Goal: Task Accomplishment & Management: Complete application form

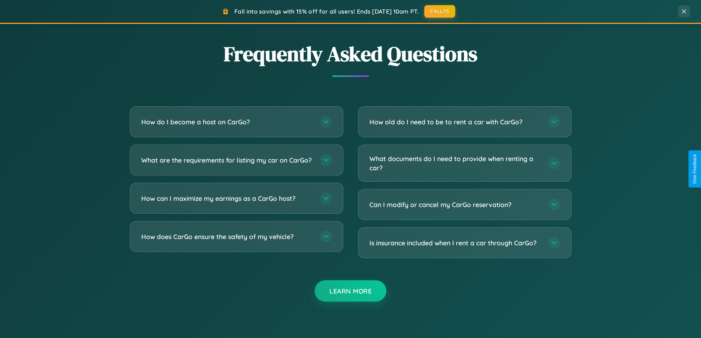
scroll to position [1417, 0]
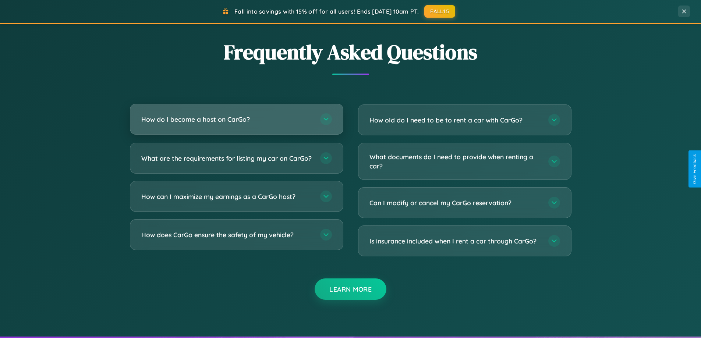
click at [236, 119] on h3 "How do I become a host on CarGo?" at bounding box center [227, 119] width 172 height 9
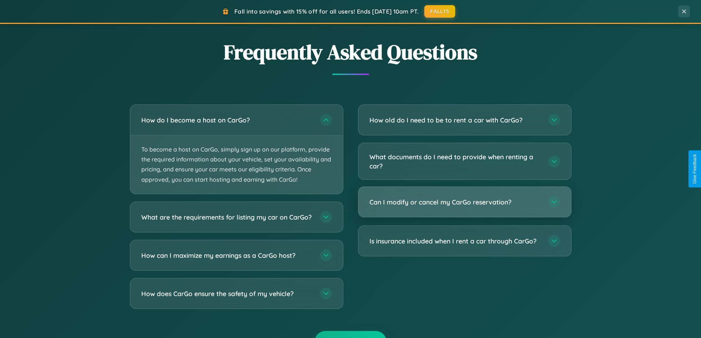
click at [465, 203] on h3 "Can I modify or cancel my CarGo reservation?" at bounding box center [456, 202] width 172 height 9
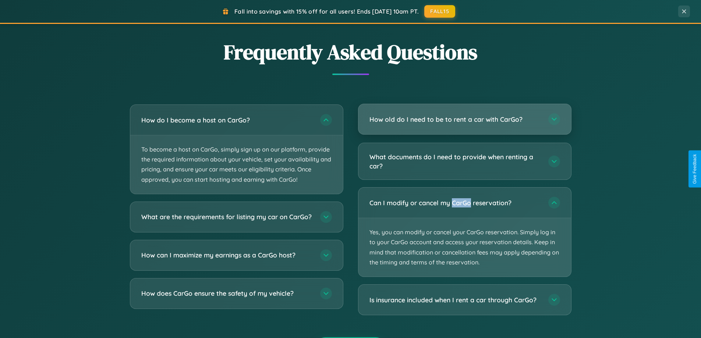
click at [465, 120] on h3 "How old do I need to be to rent a car with CarGo?" at bounding box center [456, 119] width 172 height 9
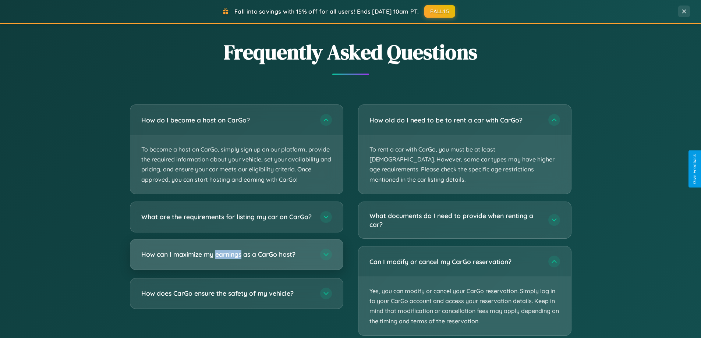
click at [236, 259] on h3 "How can I maximize my earnings as a CarGo host?" at bounding box center [227, 254] width 172 height 9
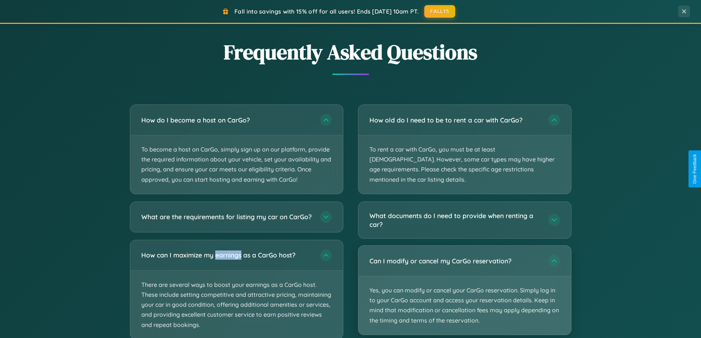
click at [465, 281] on p "Yes, you can modify or cancel your CarGo reservation. Simply log in to your Car…" at bounding box center [465, 306] width 213 height 59
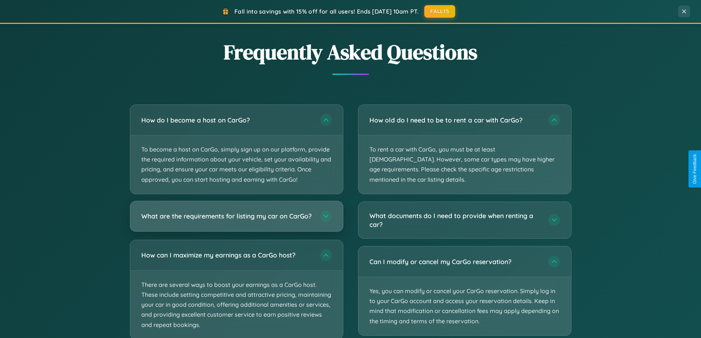
click at [236, 220] on h3 "What are the requirements for listing my car on CarGo?" at bounding box center [227, 216] width 172 height 9
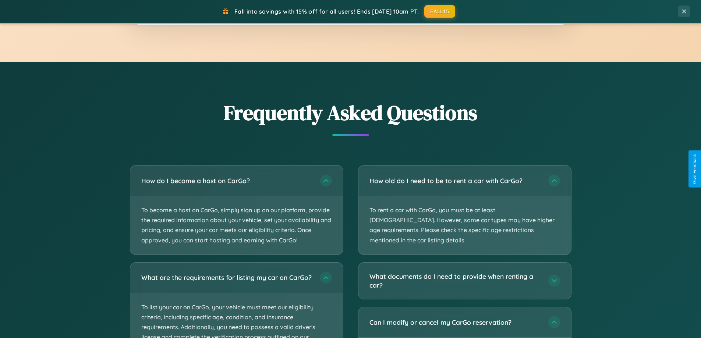
scroll to position [0, 0]
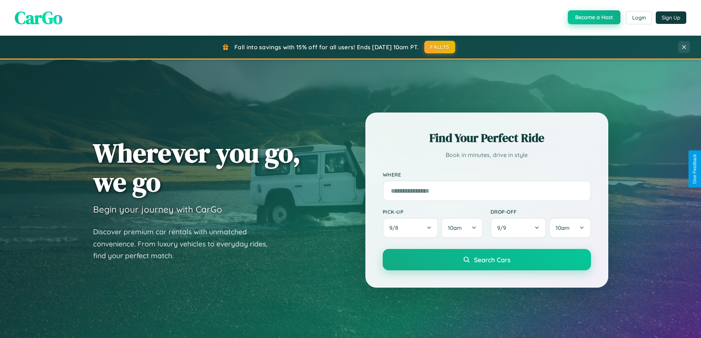
click at [594, 18] on button "Become a Host" at bounding box center [594, 17] width 53 height 14
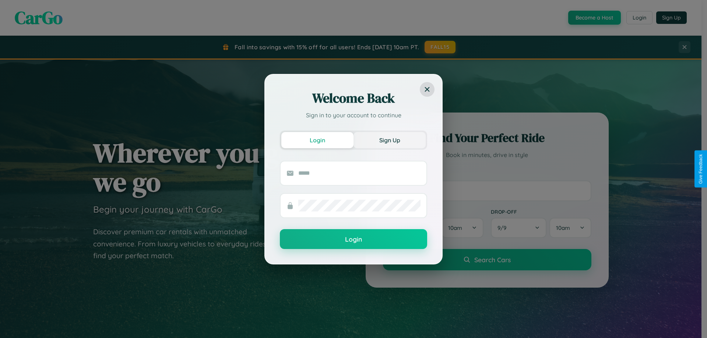
click at [390, 140] on button "Sign Up" at bounding box center [389, 140] width 72 height 16
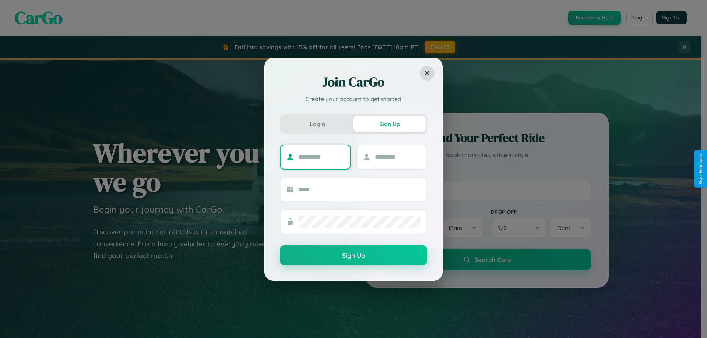
click at [321, 157] on input "text" at bounding box center [321, 157] width 46 height 12
type input "*******"
click at [397, 157] on input "text" at bounding box center [398, 157] width 46 height 12
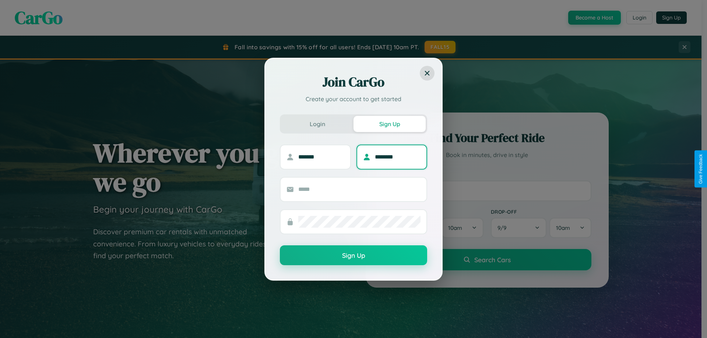
type input "********"
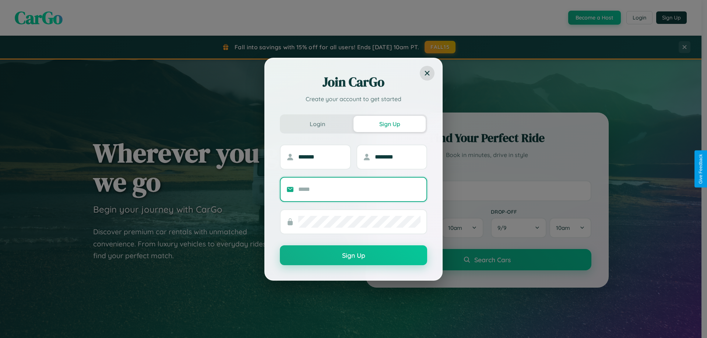
click at [359, 189] on input "text" at bounding box center [359, 190] width 122 height 12
type input "**********"
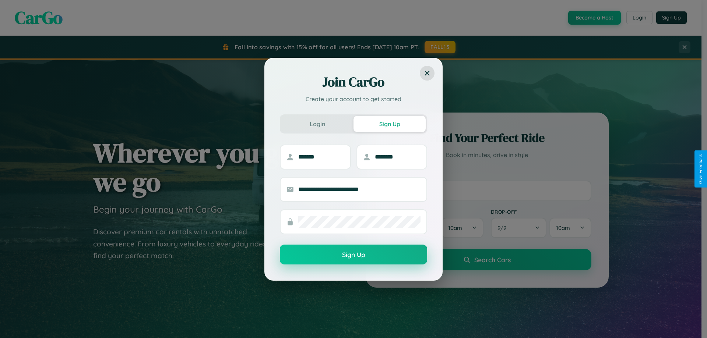
click at [353, 255] on button "Sign Up" at bounding box center [353, 255] width 147 height 20
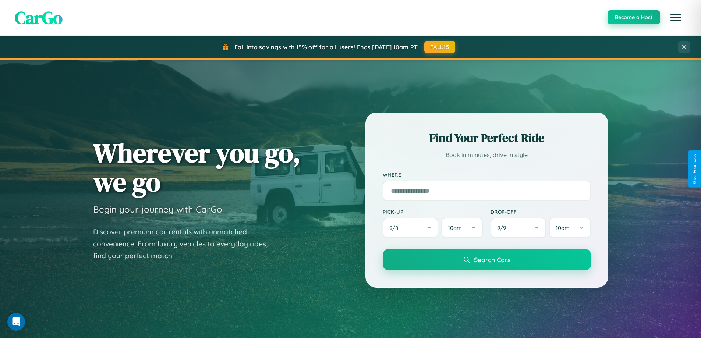
click at [634, 17] on button "Become a Host" at bounding box center [634, 17] width 53 height 14
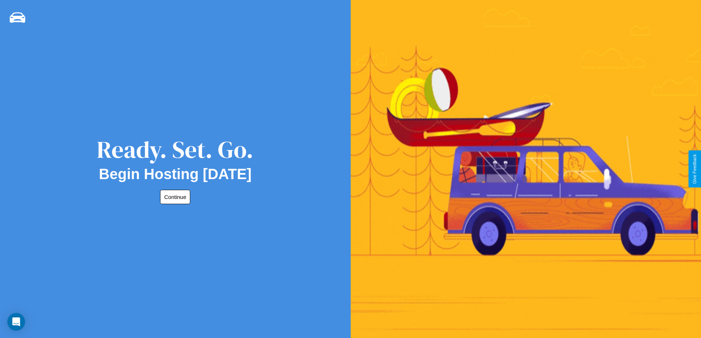
click at [174, 197] on button "Continue" at bounding box center [175, 197] width 30 height 14
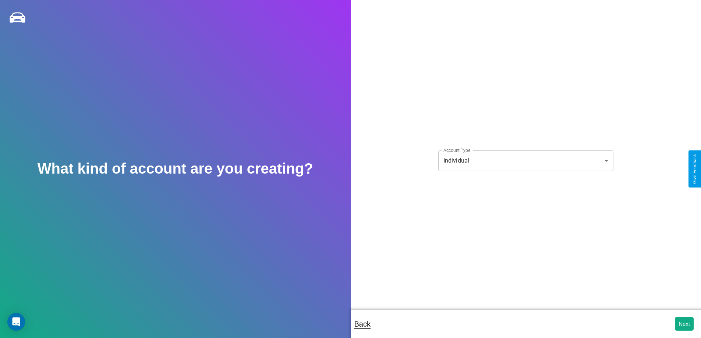
click at [526, 161] on body "**********" at bounding box center [350, 174] width 701 height 348
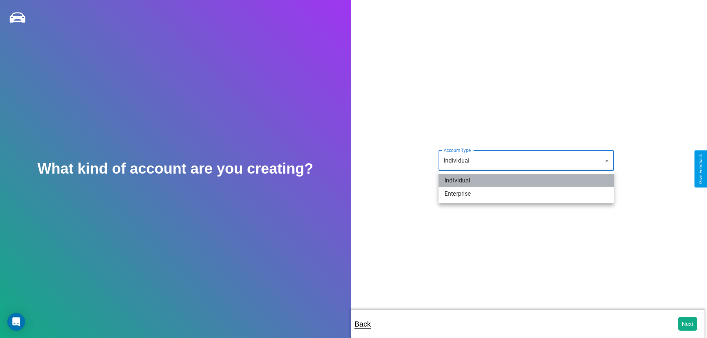
click at [526, 181] on li "Individual" at bounding box center [526, 180] width 175 height 13
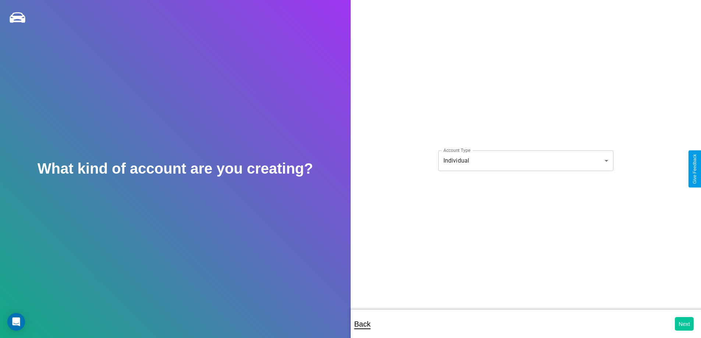
click at [684, 324] on button "Next" at bounding box center [684, 324] width 19 height 14
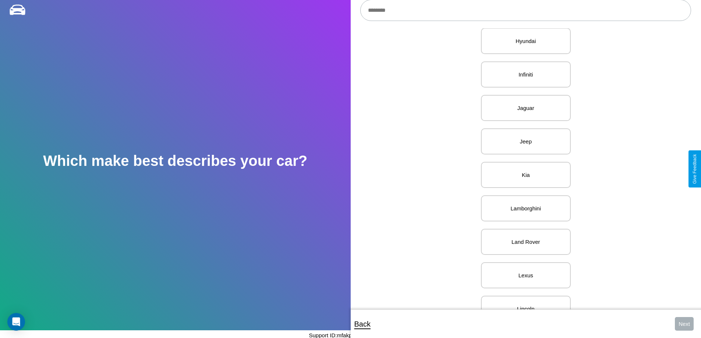
scroll to position [587, 0]
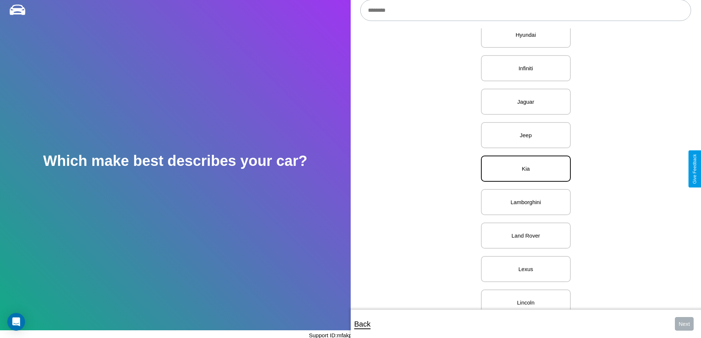
click at [523, 169] on p "Kia" at bounding box center [526, 169] width 74 height 10
click at [684, 324] on button "Next" at bounding box center [684, 324] width 19 height 14
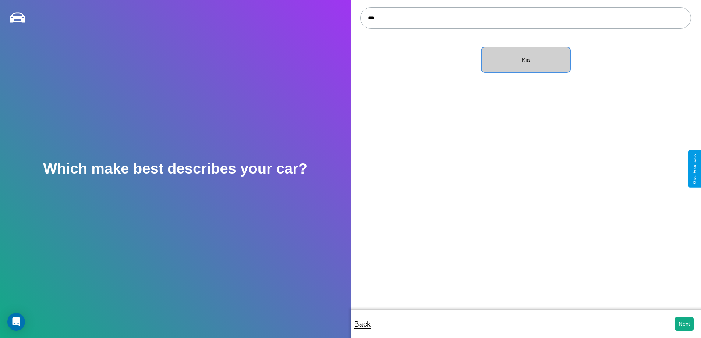
scroll to position [8, 0]
